Goal: Communication & Community: Participate in discussion

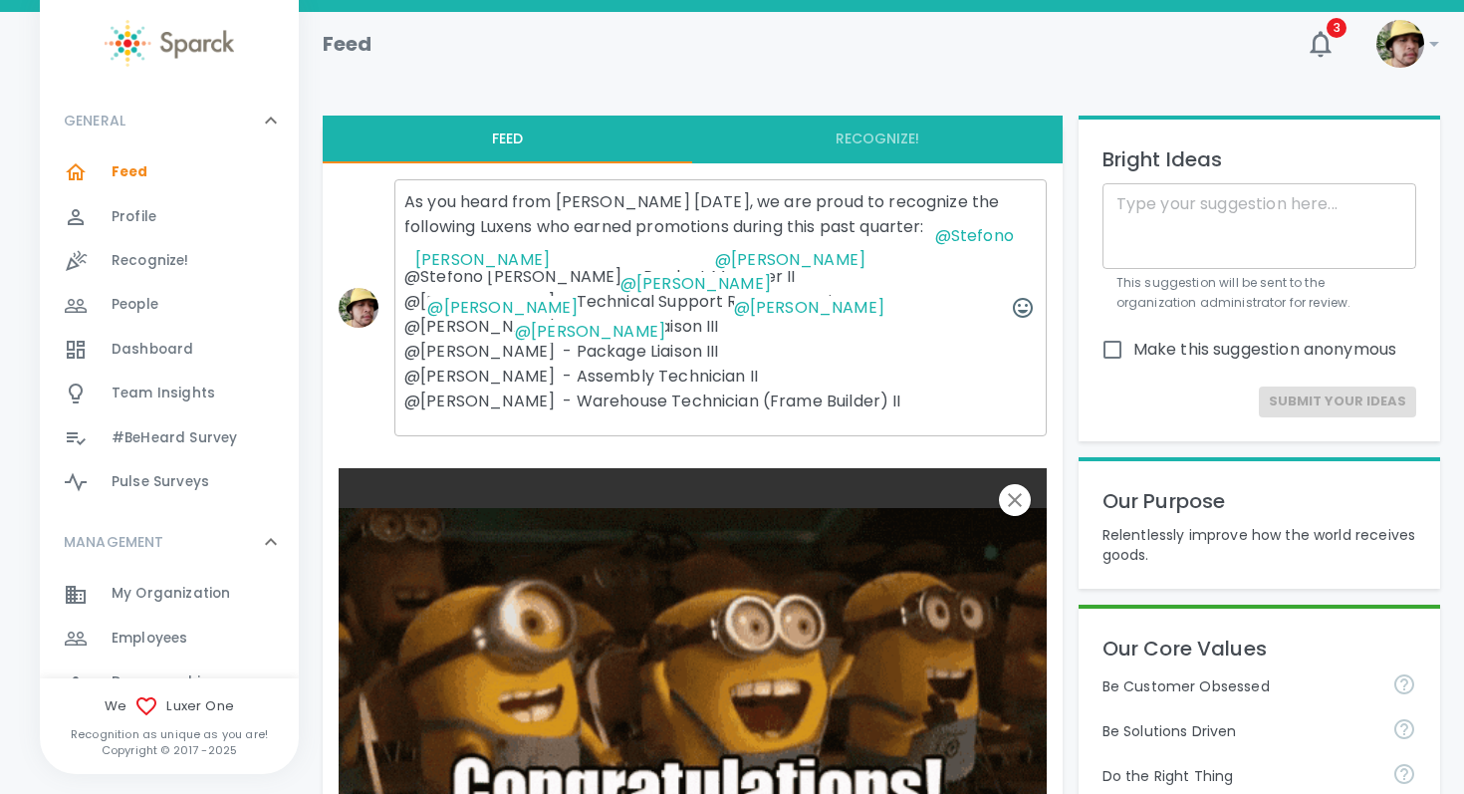
click at [796, 391] on textarea "As you heard from [PERSON_NAME] [DATE], we are proud to recognize the following…" at bounding box center [720, 307] width 652 height 257
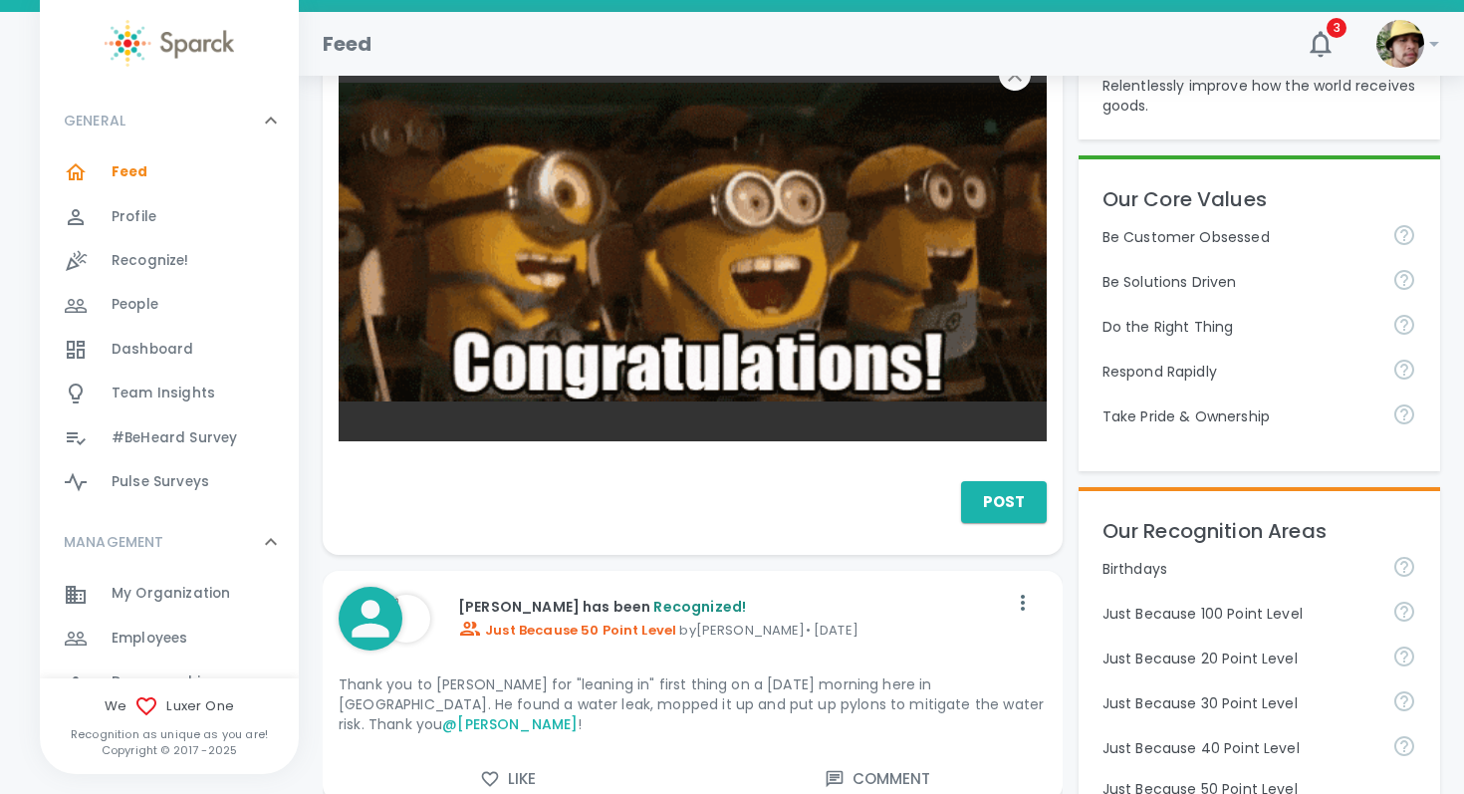
scroll to position [497, 0]
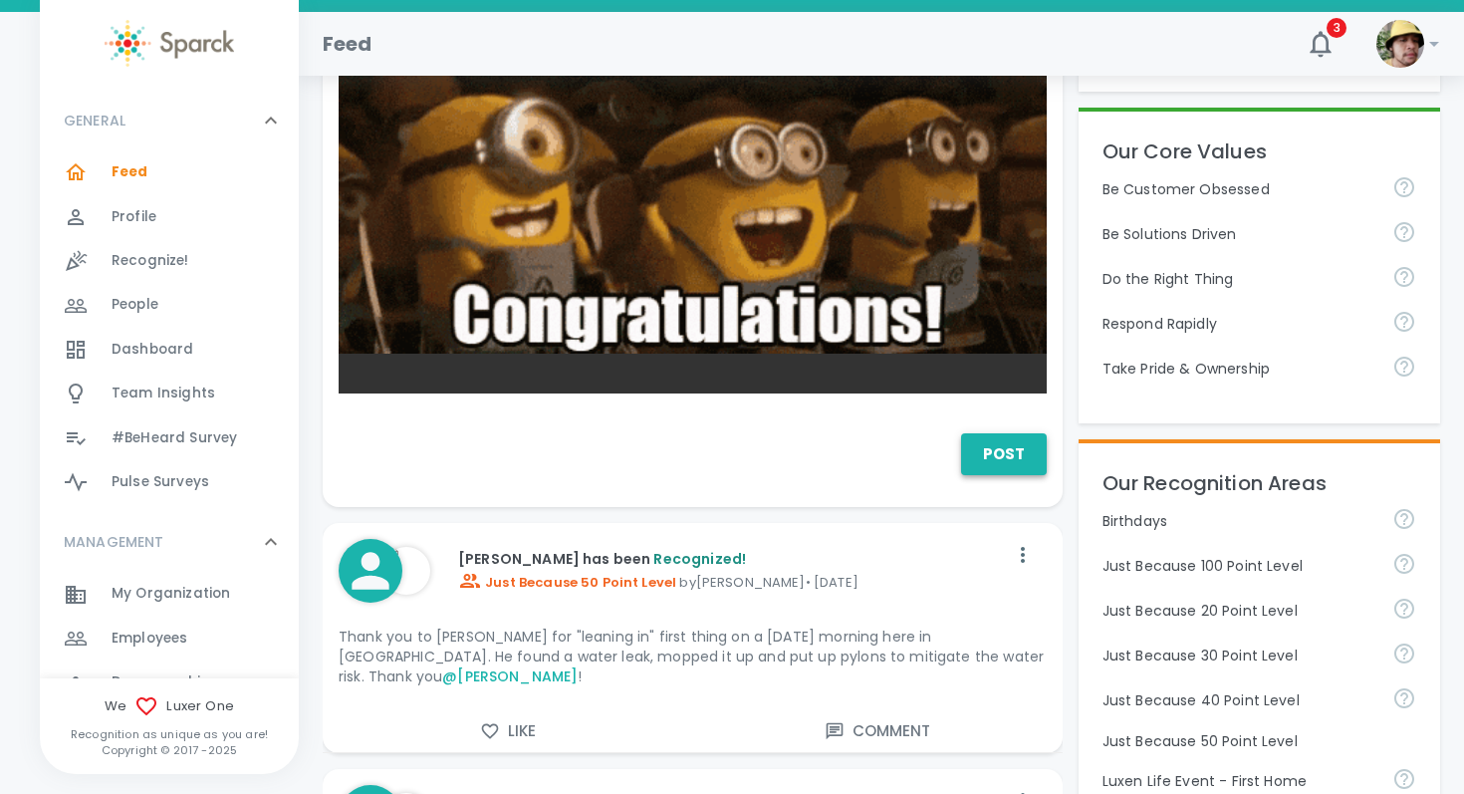
click at [993, 475] on button "Post" at bounding box center [1004, 454] width 86 height 42
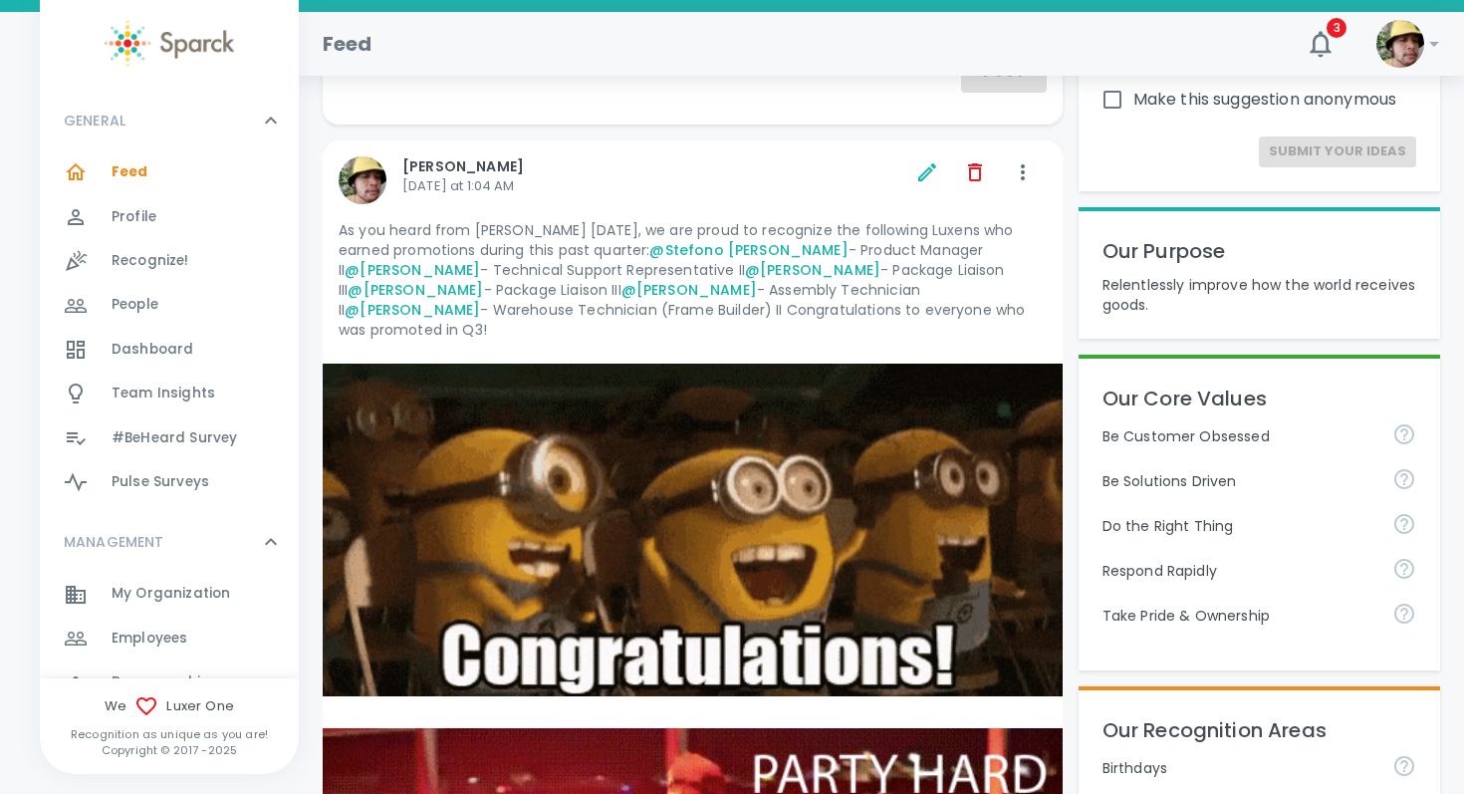
scroll to position [257, 0]
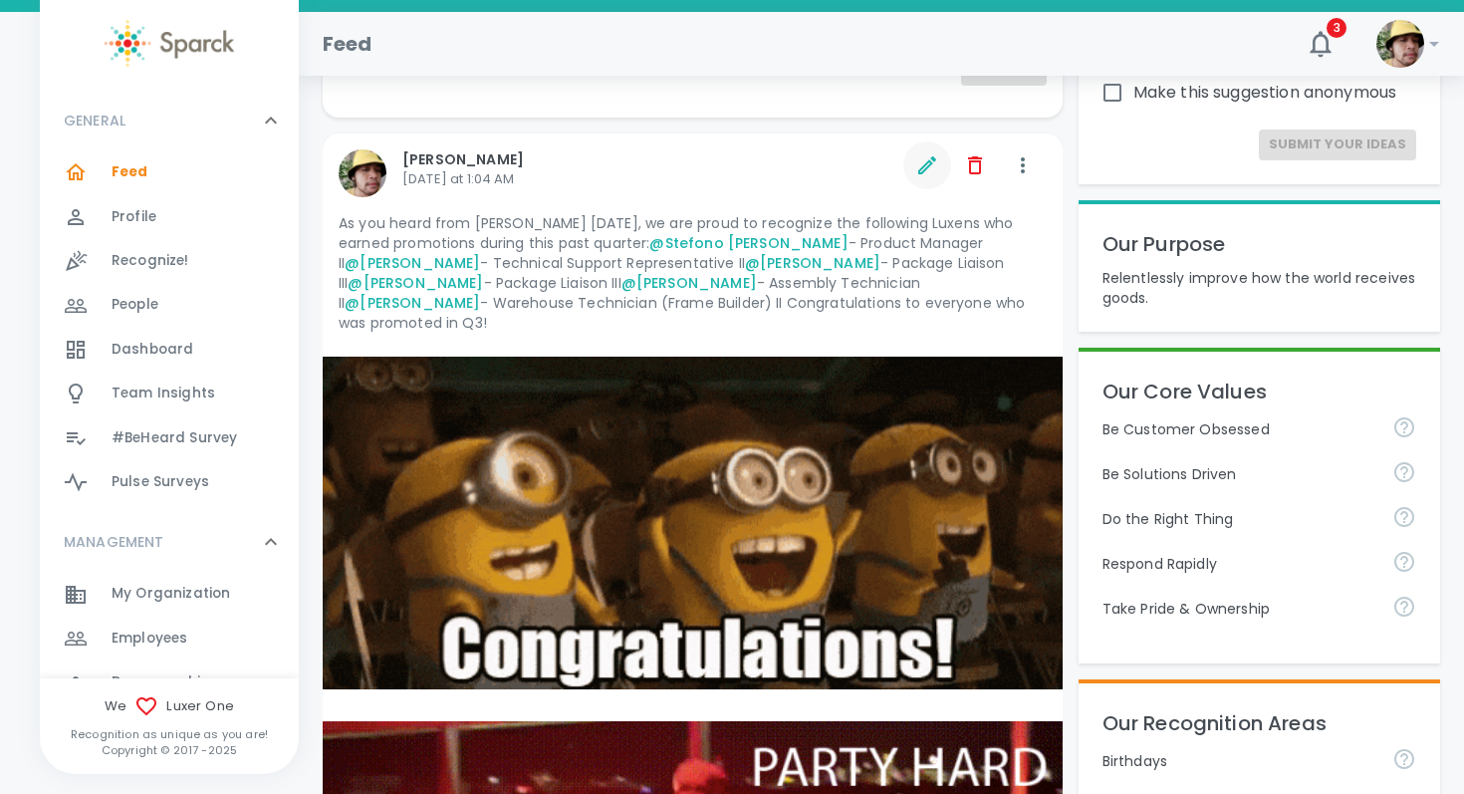
click at [933, 174] on icon "button" at bounding box center [927, 165] width 24 height 24
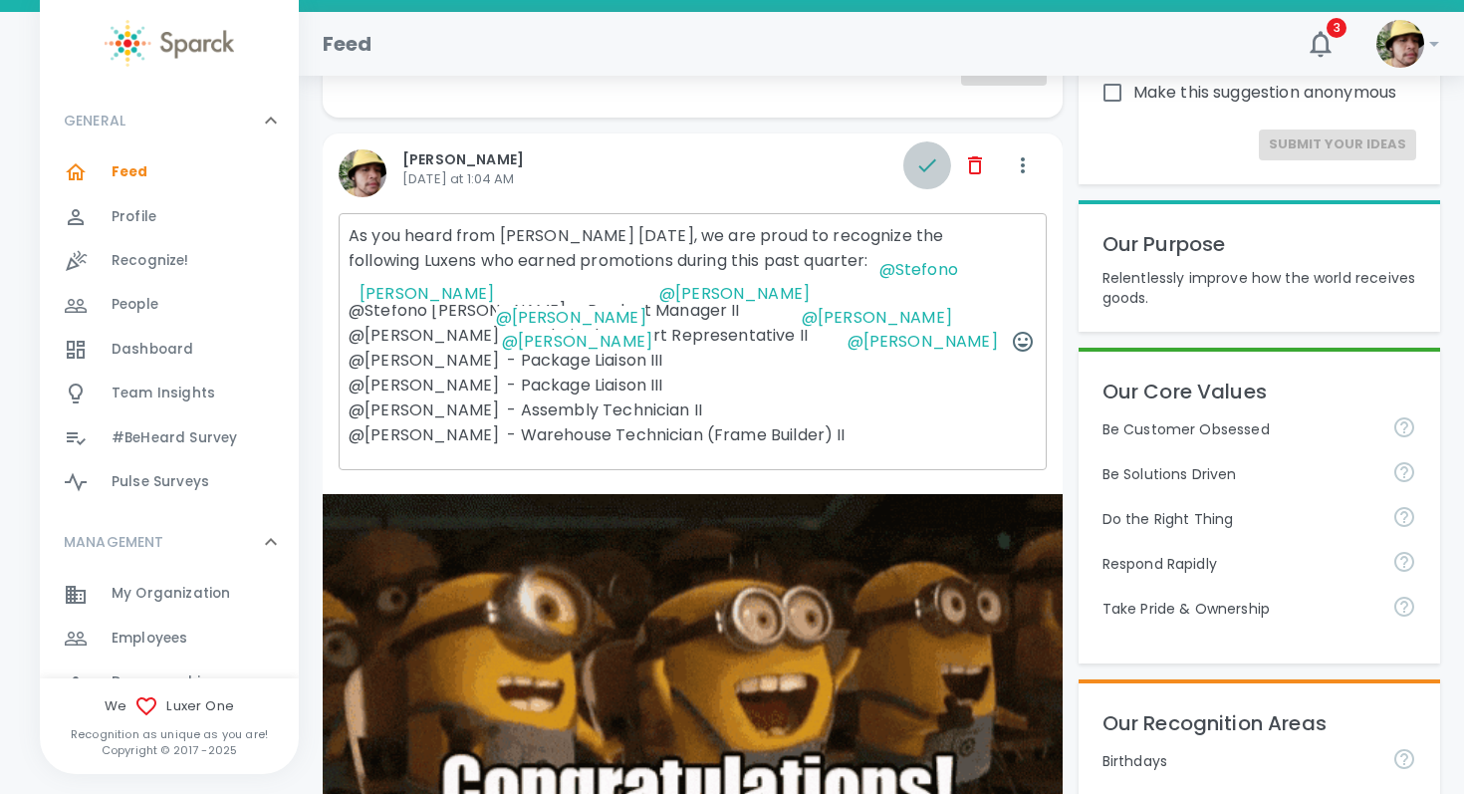
click at [922, 161] on icon "button" at bounding box center [927, 165] width 24 height 24
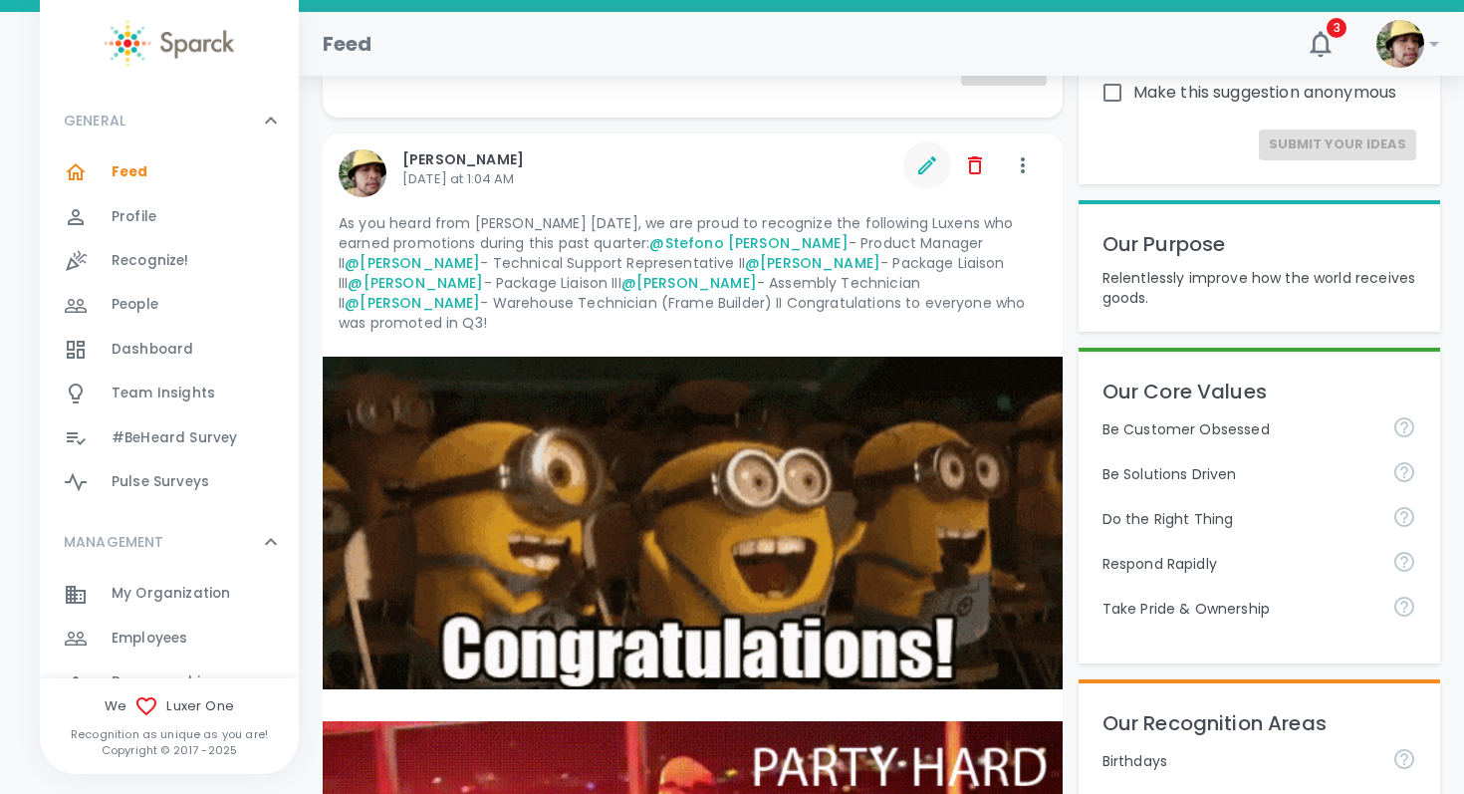
click at [924, 175] on icon "button" at bounding box center [927, 165] width 24 height 24
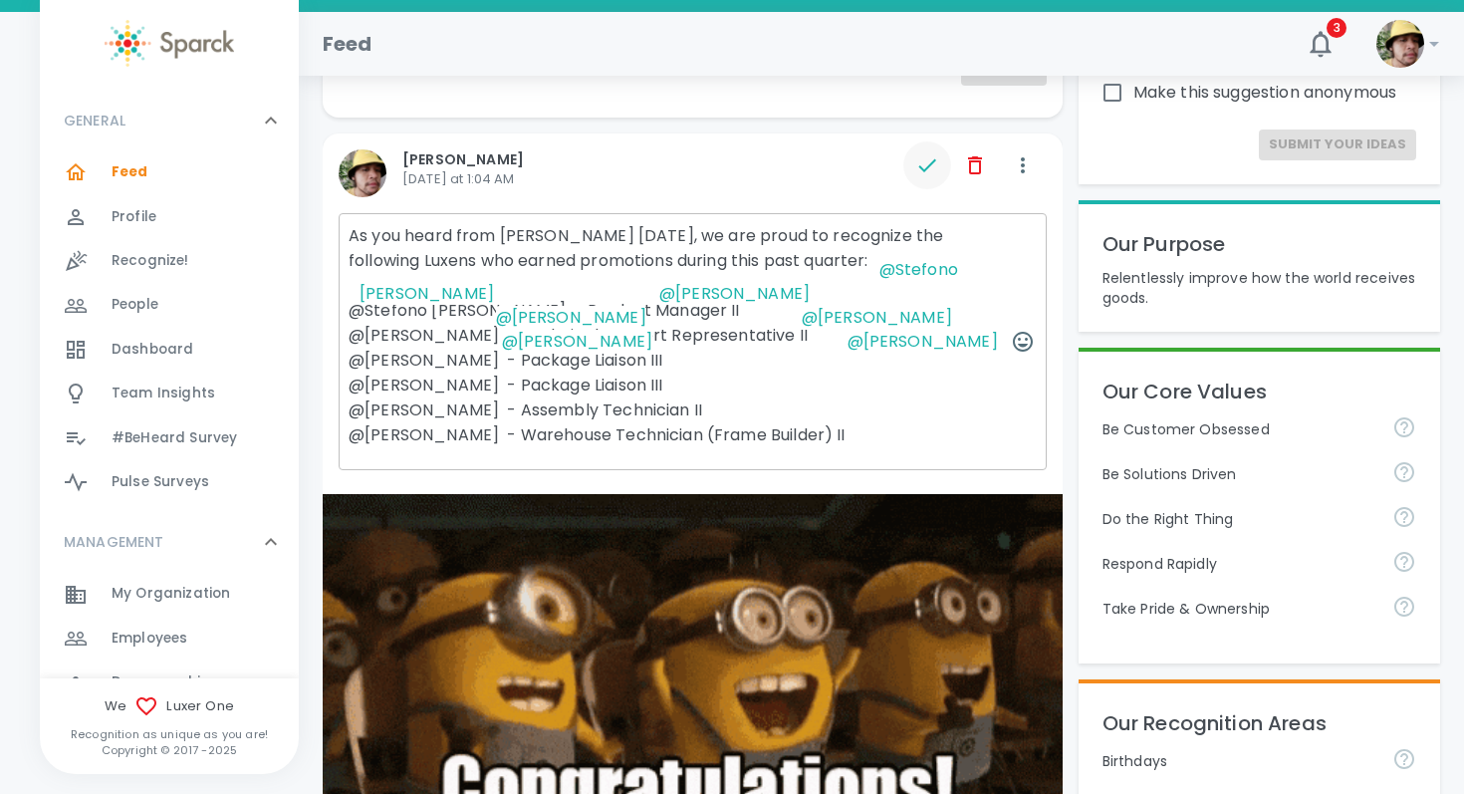
click at [598, 470] on textarea "As you heard from [PERSON_NAME] [DATE], we are proud to recognize the following…" at bounding box center [693, 341] width 708 height 257
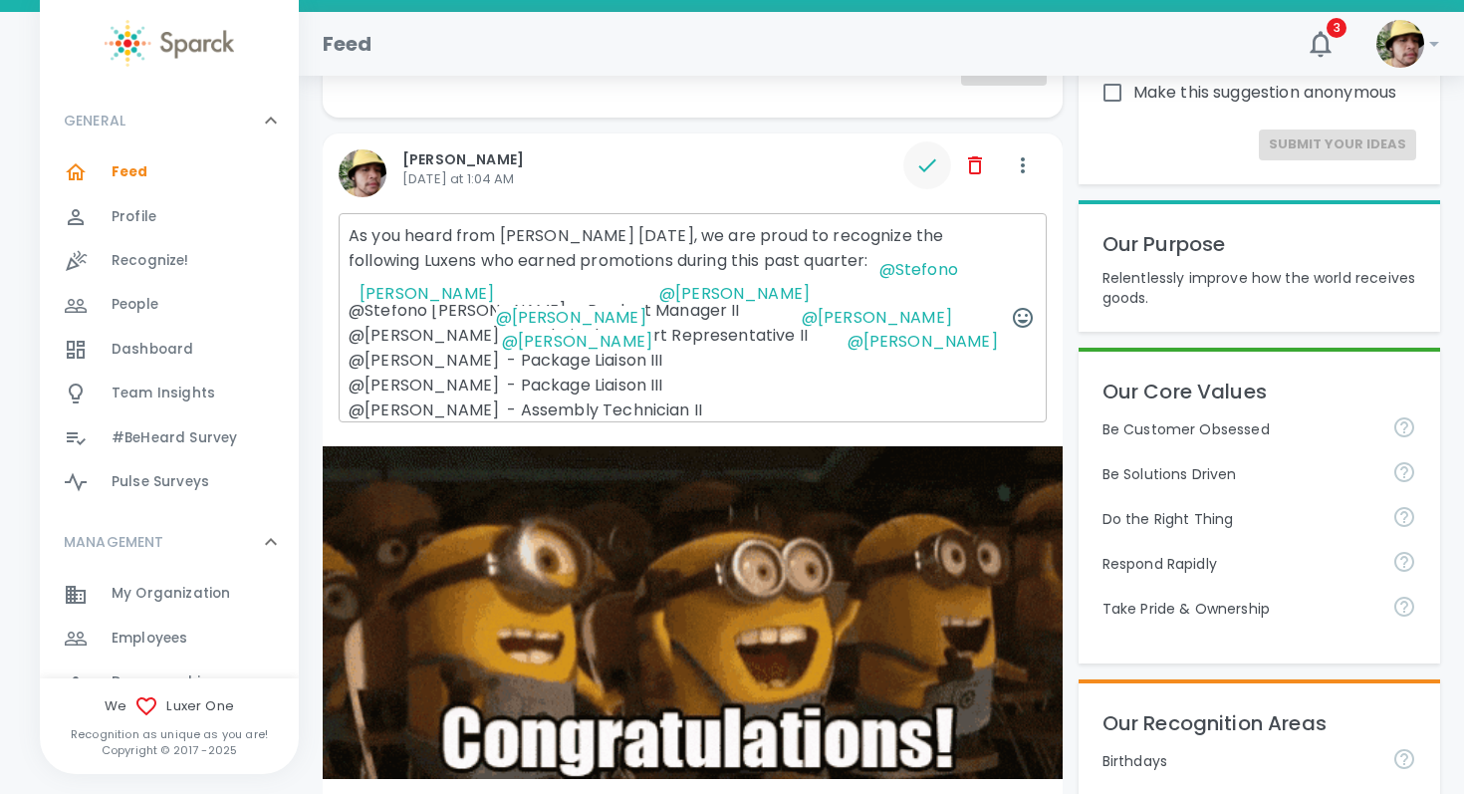
click at [915, 162] on icon "button" at bounding box center [927, 165] width 24 height 24
